Goal: Task Accomplishment & Management: Manage account settings

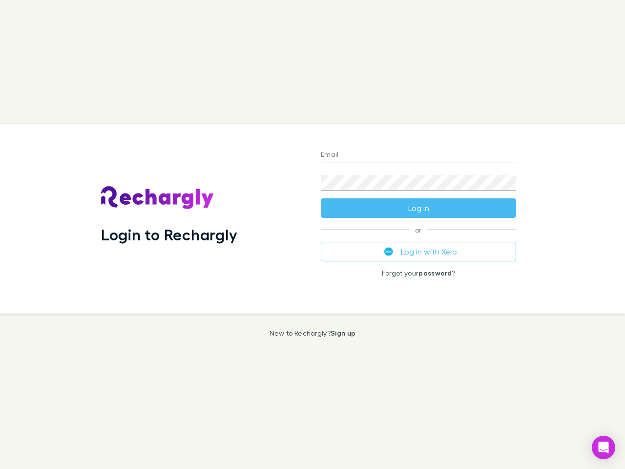
click at [312, 234] on div "Login to Rechargly" at bounding box center [203, 218] width 220 height 189
click at [418, 155] on input "Email" at bounding box center [418, 155] width 195 height 16
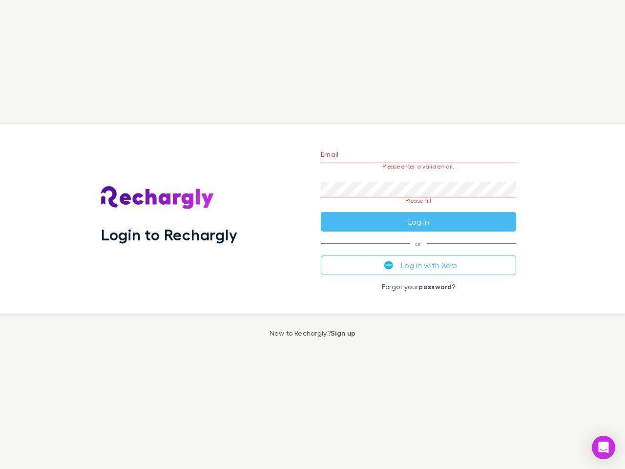
click at [418, 208] on form "Email Please enter a valid email. Password Please fill Log in" at bounding box center [418, 186] width 195 height 92
click at [418, 251] on div "Email Please enter a valid email. Password Please fill Log in or Log in with Xe…" at bounding box center [418, 218] width 211 height 189
click at [603, 447] on icon "Open Intercom Messenger" at bounding box center [603, 447] width 10 height 12
